Goal: Task Accomplishment & Management: Manage account settings

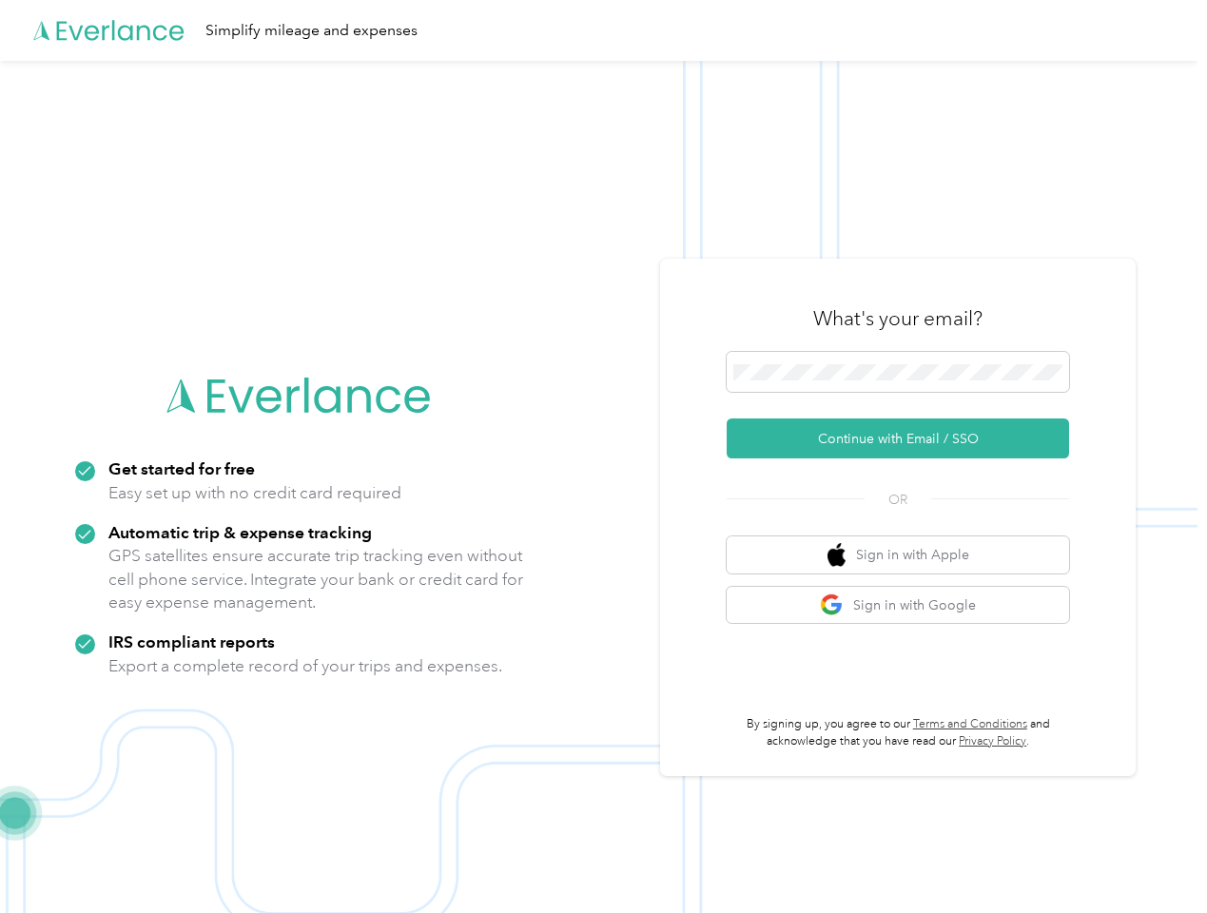
click at [603, 457] on img at bounding box center [599, 517] width 1198 height 913
click at [603, 30] on div "Simplify mileage and expenses" at bounding box center [599, 30] width 1198 height 61
click at [906, 439] on button "Continue with Email / SSO" at bounding box center [898, 439] width 343 height 40
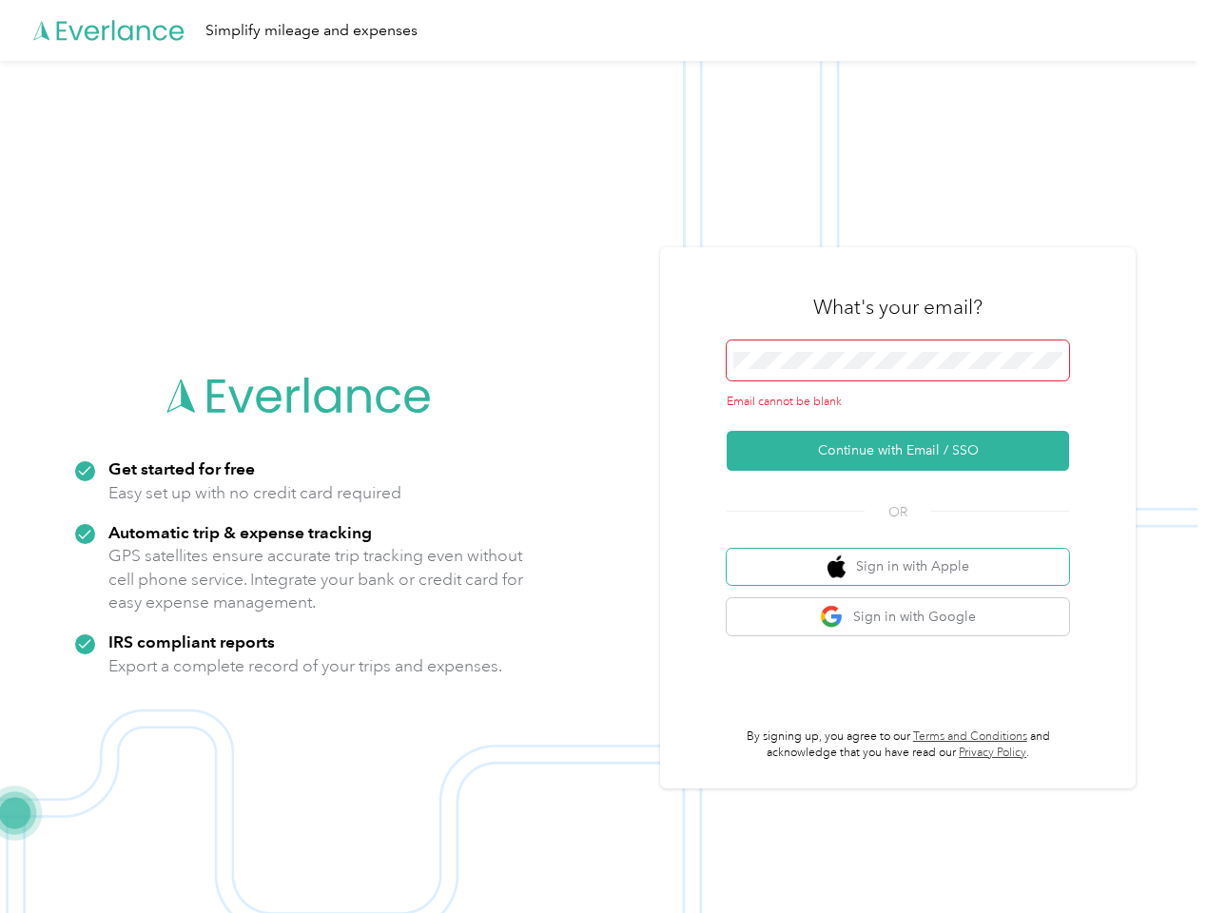
click at [906, 555] on button "Sign in with Apple" at bounding box center [898, 567] width 343 height 37
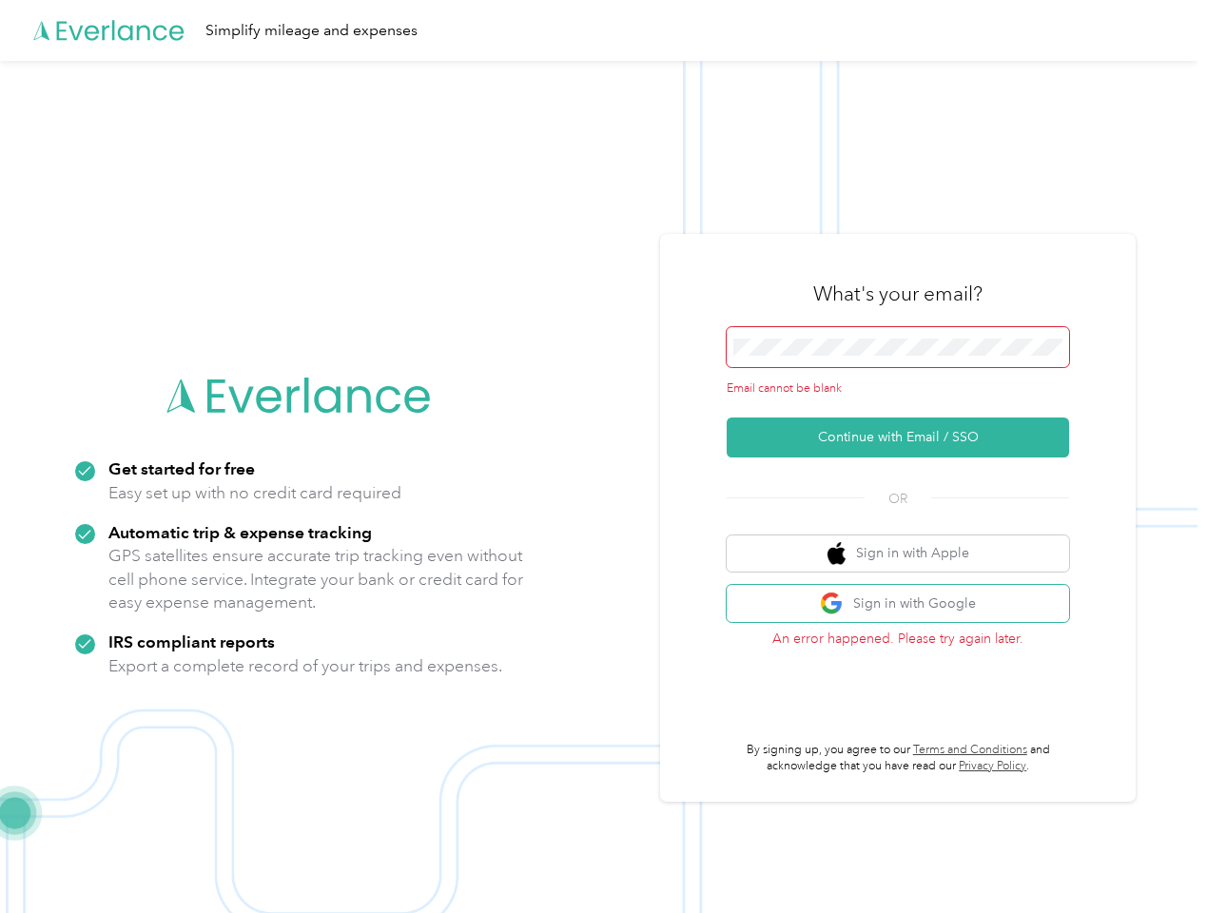
click at [906, 605] on button "Sign in with Google" at bounding box center [898, 603] width 343 height 37
